Goal: Information Seeking & Learning: Learn about a topic

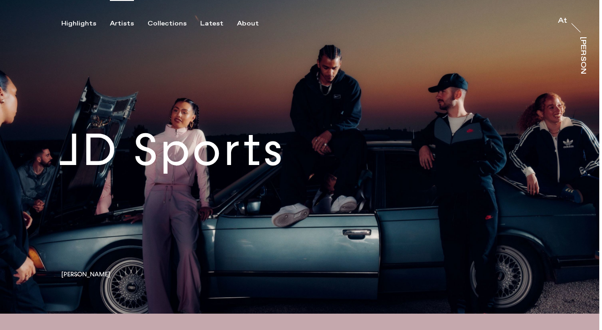
click at [126, 21] on div "Artists" at bounding box center [122, 24] width 24 height 8
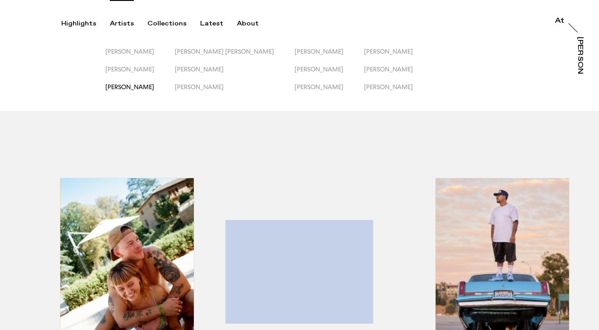
click at [145, 86] on span "[PERSON_NAME]" at bounding box center [129, 86] width 49 height 7
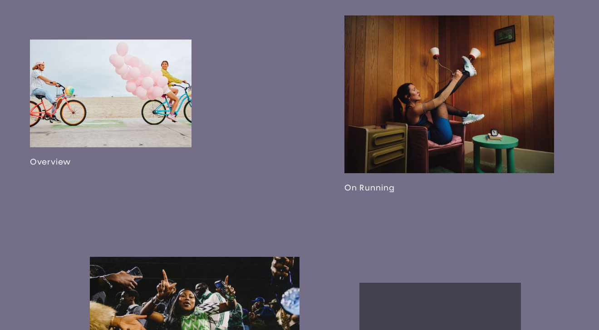
scroll to position [558, 0]
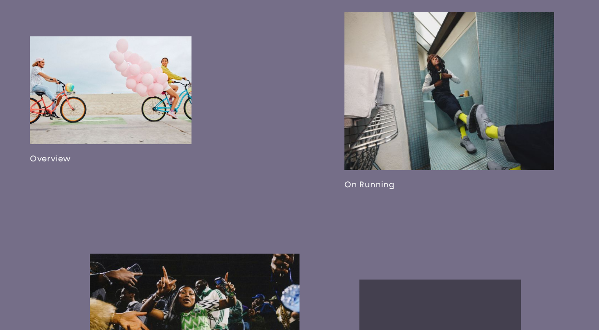
click at [125, 73] on link at bounding box center [111, 99] width 162 height 127
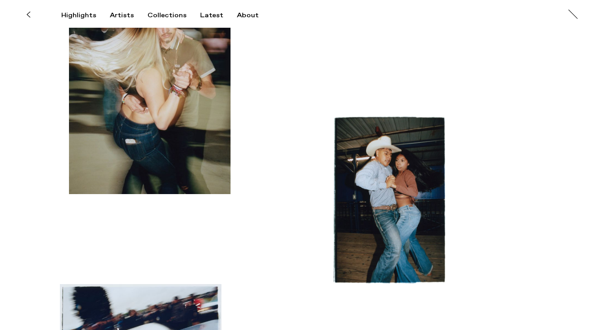
scroll to position [179, 0]
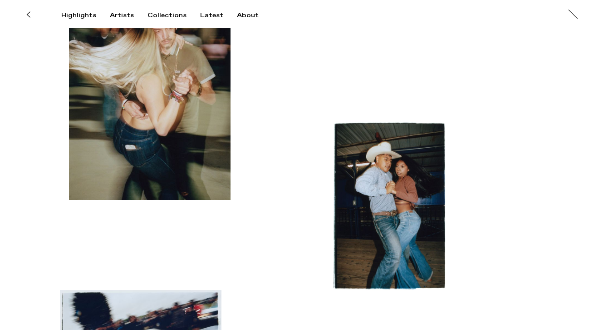
click at [27, 18] on button at bounding box center [28, 15] width 20 height 20
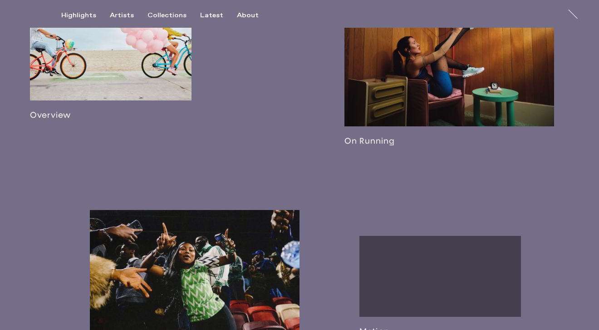
scroll to position [560, 0]
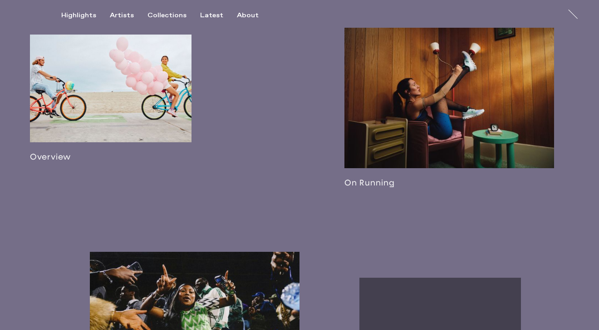
click at [118, 104] on link at bounding box center [111, 98] width 162 height 127
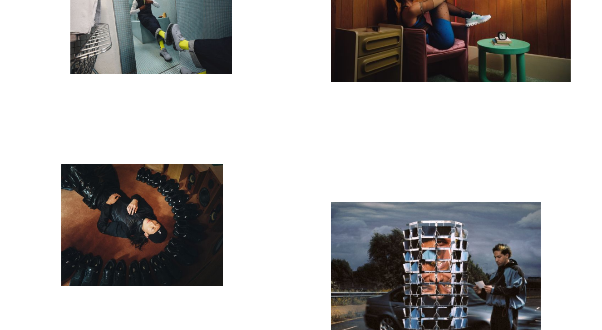
scroll to position [1297, 0]
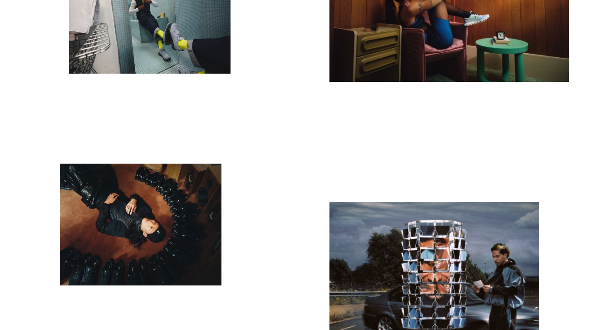
click at [129, 246] on img "button" at bounding box center [141, 223] width 162 height 121
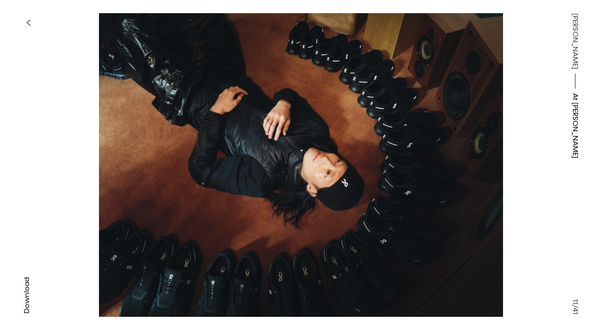
click at [30, 21] on button "button" at bounding box center [28, 23] width 20 height 20
